Goal: Task Accomplishment & Management: Manage account settings

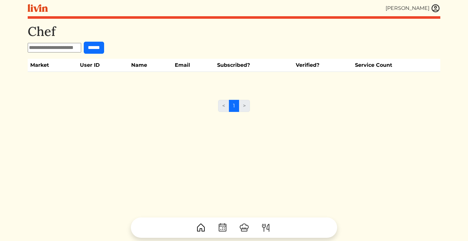
click at [434, 6] on img at bounding box center [436, 9] width 10 height 10
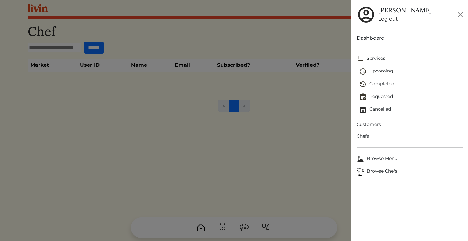
click at [376, 72] on span "Upcoming" at bounding box center [411, 72] width 104 height 8
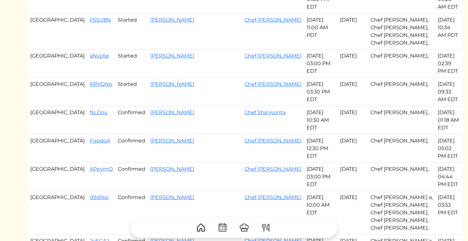
scroll to position [135, 0]
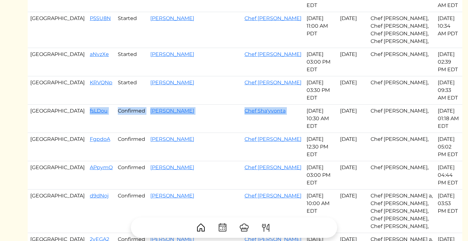
drag, startPoint x: 57, startPoint y: 111, endPoint x: 274, endPoint y: 113, distance: 217.4
click at [274, 113] on tr "Atlanta fsLDou Confirmed Jennifer Coxen Chef Sha'yvonta Sep 03, 2025 10:30 AM E…" at bounding box center [245, 119] width 435 height 28
copy tr "fsLDou Confirmed Jennifer Coxen Chef Sha'yvonta"
click at [87, 116] on td "fsLDou" at bounding box center [101, 119] width 28 height 28
drag, startPoint x: 57, startPoint y: 112, endPoint x: 268, endPoint y: 112, distance: 211.4
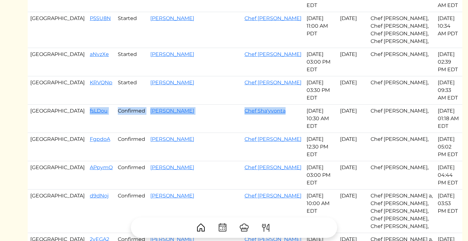
click at [269, 112] on tr "Atlanta fsLDou Confirmed Jennifer Coxen Chef Sha'yvonta Sep 03, 2025 10:30 AM E…" at bounding box center [245, 119] width 435 height 28
copy tr "fsLDou Confirmed Jennifer Coxen Chef Sha'yvonta"
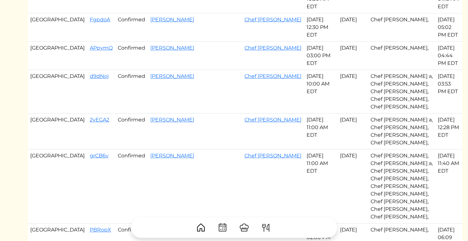
scroll to position [262, 0]
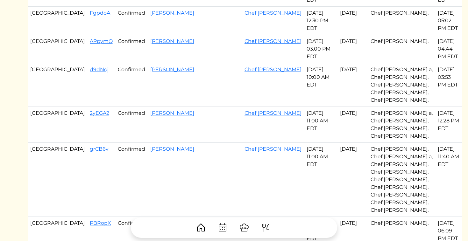
drag, startPoint x: 56, startPoint y: 59, endPoint x: 304, endPoint y: 60, distance: 248.6
click at [304, 63] on tr "Atlanta d9dNoj Confirmed Brittany Brennan Chef Alishah Sep 04, 2025 10:00 AM ED…" at bounding box center [245, 85] width 435 height 44
copy tr "d9dNoj Confirmed Brittany Brennan Chef Alishah Sep 04, 2025"
drag, startPoint x: 57, startPoint y: 107, endPoint x: 304, endPoint y: 105, distance: 247.7
click at [304, 107] on tr "Atlanta 2yEGA2 Confirmed Desiree Rodriguez Chef Jevondah Sep 04, 2025 11:00 AM …" at bounding box center [245, 125] width 435 height 36
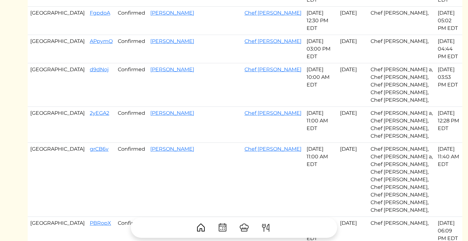
copy tr "2yEGA2 Confirmed Desiree Rodriguez Chef Jevondah Sep 04, 2025"
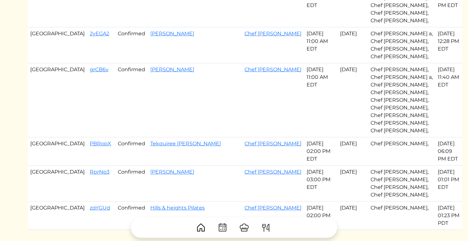
scroll to position [342, 0]
drag, startPoint x: 58, startPoint y: 136, endPoint x: 309, endPoint y: 134, distance: 251.2
click at [309, 137] on tr "Atlanta PBRopX Confirmed Tekquiree Spencer Chef Nakeita Sep 04, 2025 02:00 PM E…" at bounding box center [245, 151] width 435 height 28
copy tr "PBRopX Confirmed Tekquiree Spencer Chef Nakeita Sep 04, 2025"
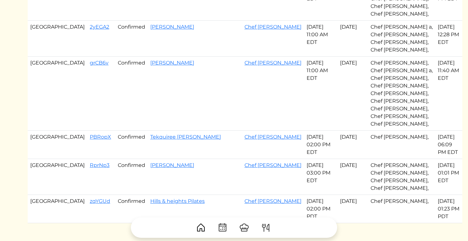
scroll to position [349, 0]
click at [244, 133] on link "Chef [PERSON_NAME]" at bounding box center [272, 136] width 57 height 6
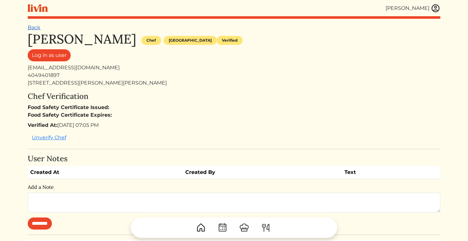
click at [32, 28] on link "Back" at bounding box center [34, 28] width 13 height 6
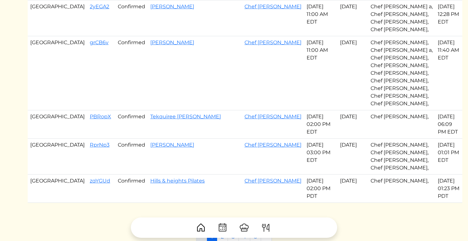
scroll to position [435, 0]
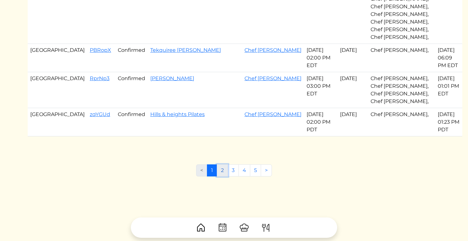
click at [225, 165] on link "2" at bounding box center [222, 171] width 11 height 12
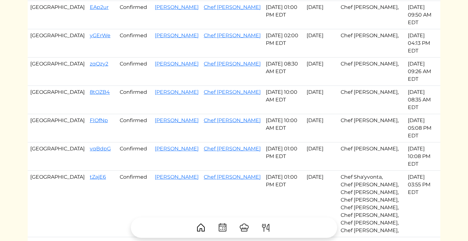
scroll to position [320, 0]
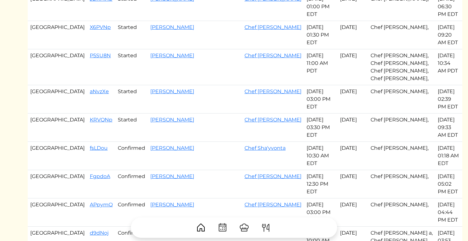
scroll to position [96, 0]
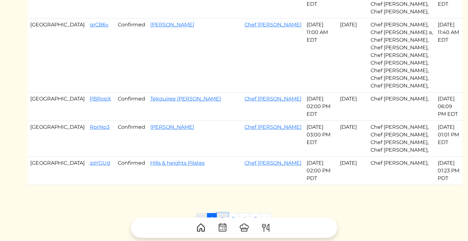
click at [223, 213] on link "2" at bounding box center [222, 219] width 11 height 12
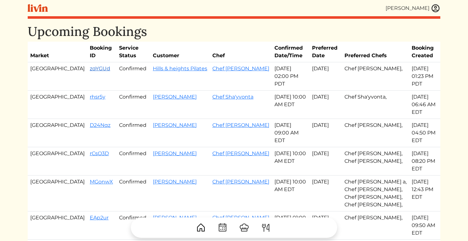
click at [90, 70] on link "zqYGUd" at bounding box center [100, 69] width 20 height 6
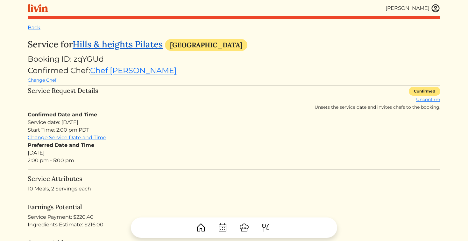
click at [132, 43] on link "Hills & heights Pilates" at bounding box center [118, 44] width 90 height 11
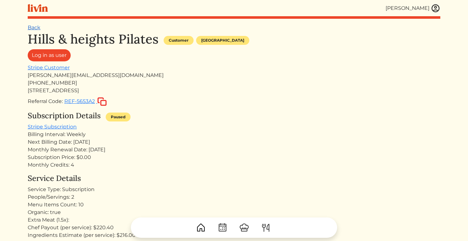
click at [35, 28] on link "Back" at bounding box center [34, 28] width 13 height 6
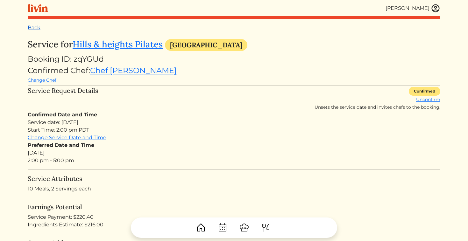
click at [34, 29] on link "Back" at bounding box center [34, 28] width 13 height 6
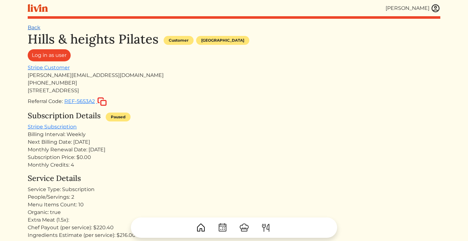
click at [34, 29] on link "Back" at bounding box center [34, 28] width 13 height 6
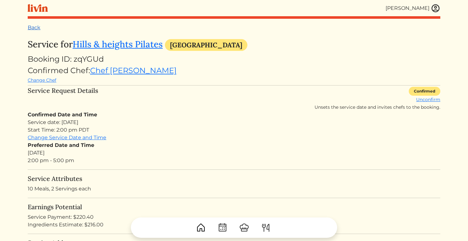
click at [39, 25] on link "Back" at bounding box center [34, 28] width 13 height 6
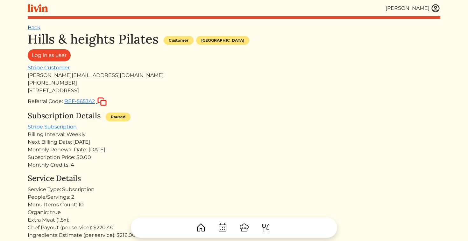
click at [31, 28] on link "Back" at bounding box center [34, 28] width 13 height 6
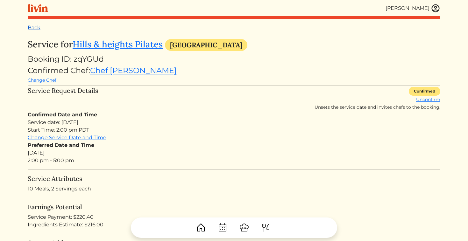
click at [31, 26] on link "Back" at bounding box center [34, 28] width 13 height 6
click at [434, 8] on img at bounding box center [436, 9] width 10 height 10
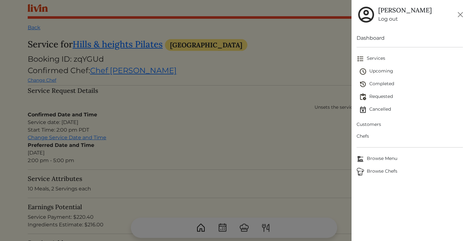
click at [388, 71] on span "Upcoming" at bounding box center [411, 72] width 104 height 8
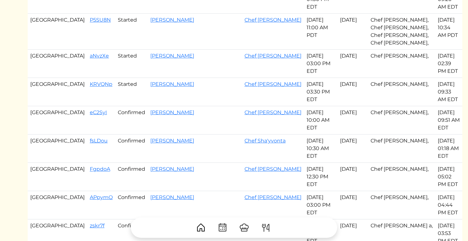
scroll to position [165, 0]
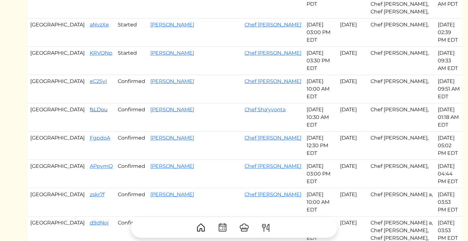
click at [90, 107] on link "fsLDou" at bounding box center [99, 110] width 18 height 6
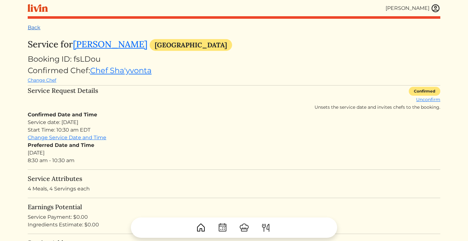
click at [36, 27] on link "Back" at bounding box center [34, 28] width 13 height 6
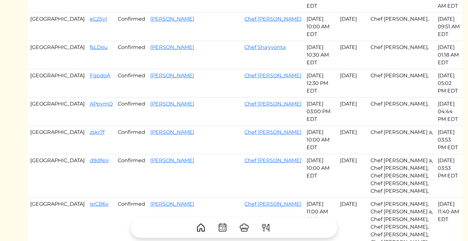
scroll to position [229, 0]
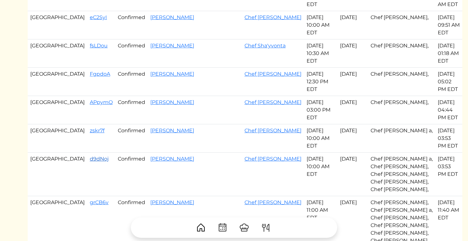
click at [90, 156] on link "d9dNoj" at bounding box center [99, 159] width 19 height 6
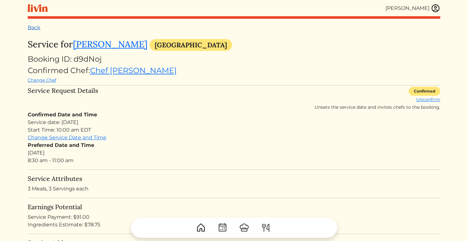
click at [37, 27] on link "Back" at bounding box center [34, 28] width 13 height 6
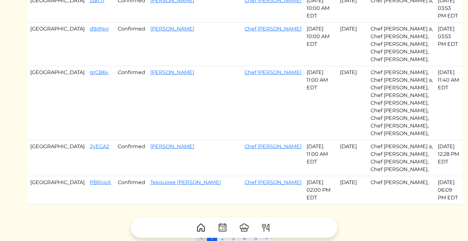
scroll to position [358, 0]
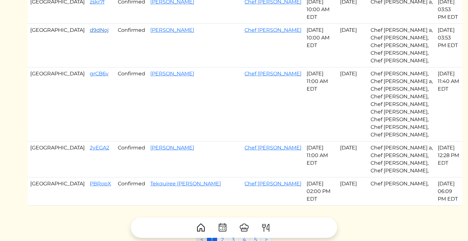
click at [90, 27] on link "d9dNoj" at bounding box center [99, 30] width 19 height 6
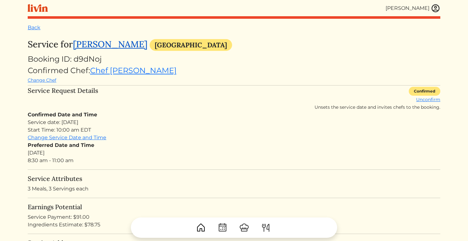
click at [103, 47] on link "[PERSON_NAME]" at bounding box center [110, 44] width 74 height 11
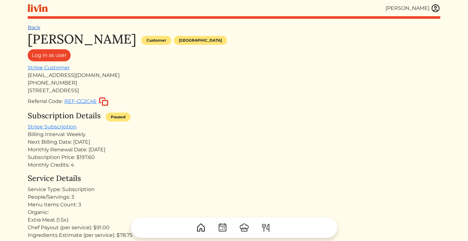
click at [36, 28] on link "Back" at bounding box center [34, 28] width 13 height 6
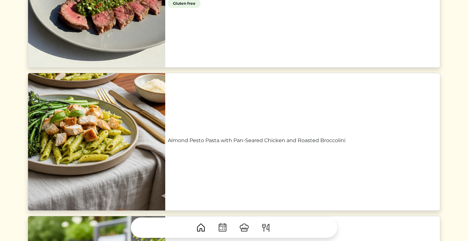
scroll to position [453, 0]
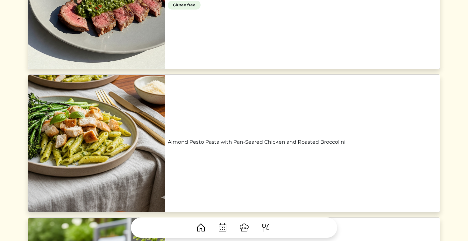
click at [213, 142] on link "Almond Pesto Pasta with Pan-Seared Chicken and Roasted Broccolini" at bounding box center [303, 142] width 270 height 8
click at [213, 142] on div "Back Service for [PERSON_NAME] [GEOGRAPHIC_DATA] Booking ID: d9dNoj Confirmed C…" at bounding box center [234, 39] width 413 height 936
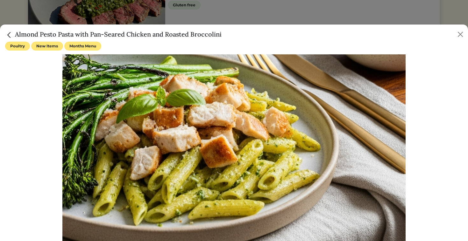
click at [84, 37] on h5 "Almond Pesto Pasta with Pan-Seared Chicken and Roasted Broccolini" at bounding box center [113, 35] width 216 height 10
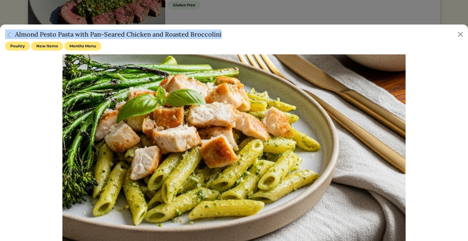
click at [84, 37] on h5 "Almond Pesto Pasta with Pan-Seared Chicken and Roasted Broccolini" at bounding box center [113, 35] width 216 height 10
copy div "Almond Pesto Pasta with Pan-Seared Chicken and Roasted Broccolini"
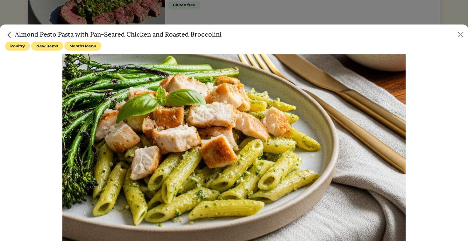
click at [8, 26] on div "Almond Pesto Pasta with Pan-Seared Chicken and Roasted Broccolini" at bounding box center [234, 33] width 468 height 17
click at [6, 31] on img "Close" at bounding box center [9, 35] width 8 height 8
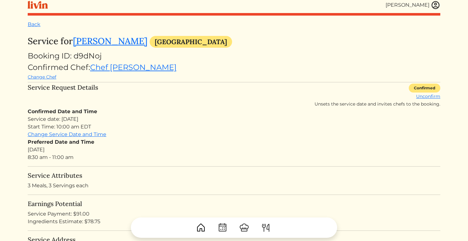
scroll to position [0, 0]
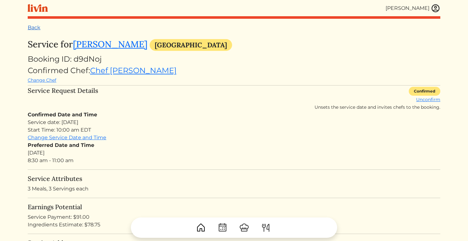
click at [35, 28] on link "Back" at bounding box center [34, 28] width 13 height 6
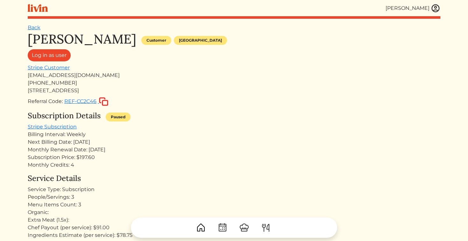
click at [434, 10] on img at bounding box center [436, 9] width 10 height 10
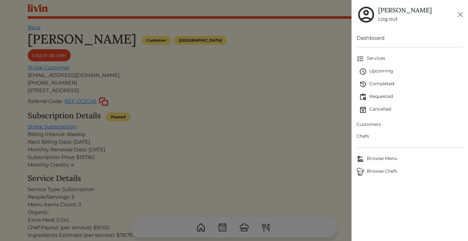
click at [376, 72] on span "Upcoming" at bounding box center [411, 72] width 104 height 8
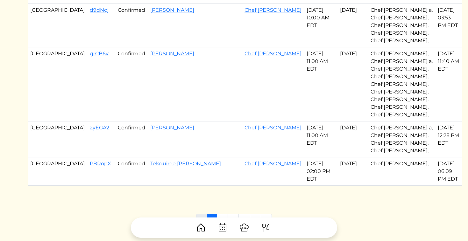
scroll to position [380, 0]
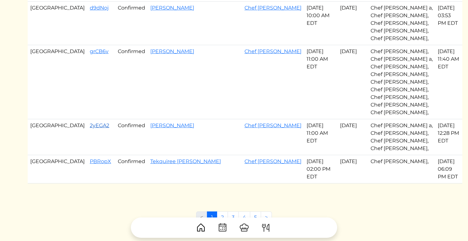
click at [90, 123] on link "2yEGA2" at bounding box center [99, 126] width 19 height 6
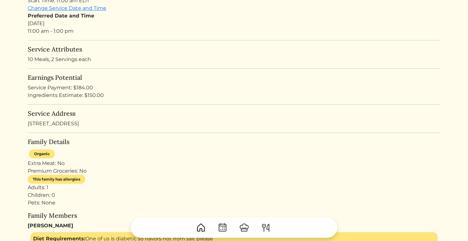
scroll to position [97, 0]
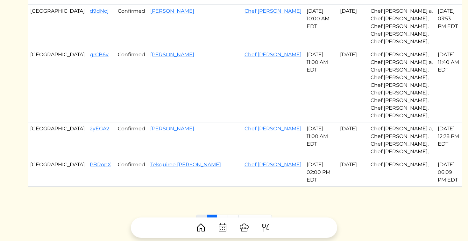
scroll to position [380, 0]
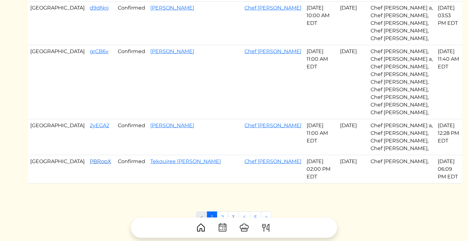
click at [90, 159] on link "PBRopX" at bounding box center [100, 162] width 21 height 6
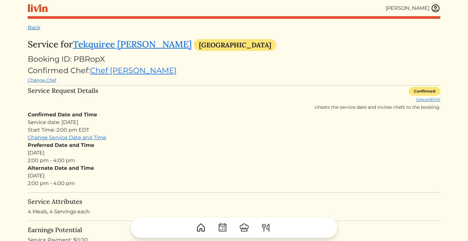
click at [232, 31] on div "Back" at bounding box center [234, 28] width 413 height 8
click at [133, 44] on link "Tekquiree [PERSON_NAME]" at bounding box center [132, 44] width 119 height 11
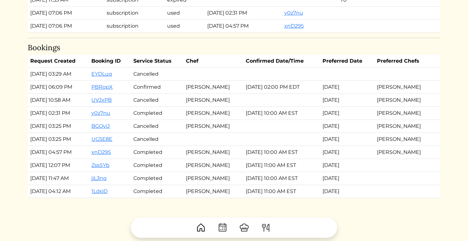
scroll to position [897, 0]
